Goal: Information Seeking & Learning: Learn about a topic

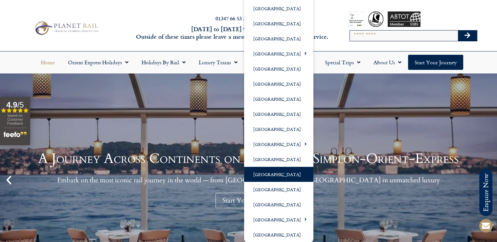
click at [267, 176] on link "[GEOGRAPHIC_DATA]" at bounding box center [278, 174] width 69 height 15
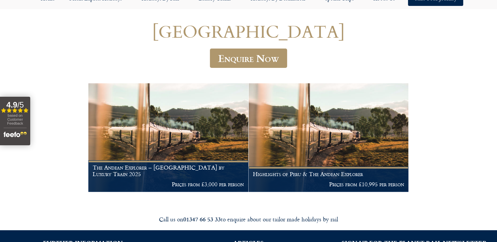
scroll to position [66, 0]
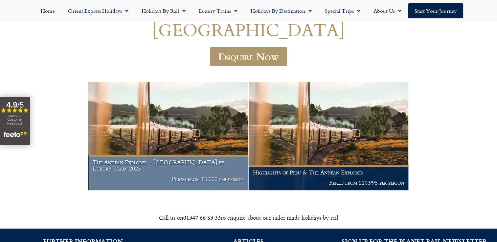
click at [162, 174] on figcaption "The Andean Explorer – Peru by Luxury Train 2025 Prices from £3,000 per person" at bounding box center [168, 172] width 160 height 35
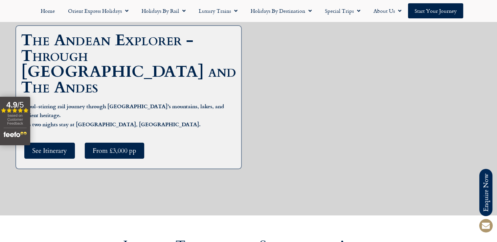
scroll to position [98, 0]
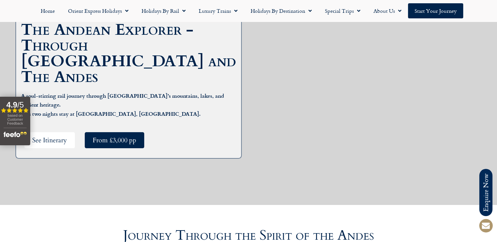
click at [68, 132] on link "See Itinerary" at bounding box center [49, 140] width 51 height 16
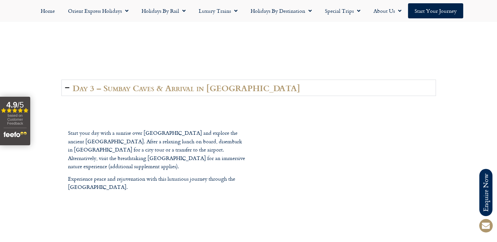
scroll to position [1456, 0]
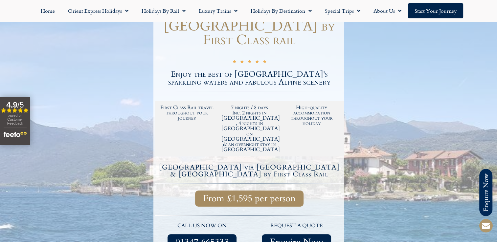
scroll to position [98, 0]
